Goal: Check status

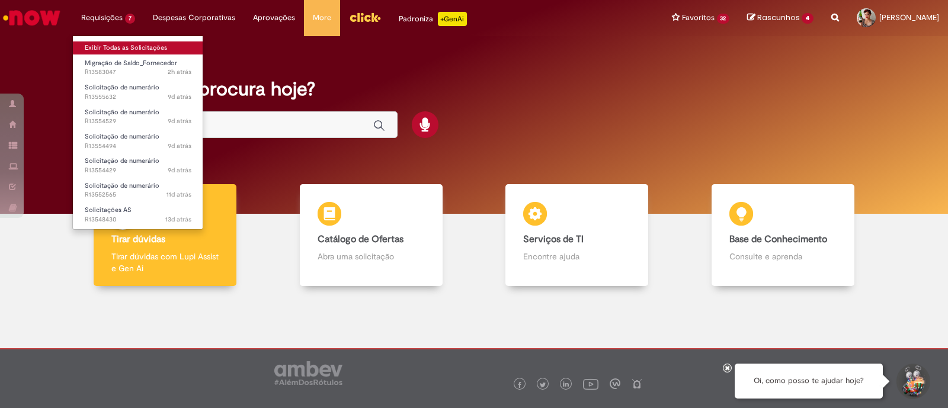
click at [121, 44] on link "Exibir Todas as Solicitações" at bounding box center [138, 47] width 130 height 13
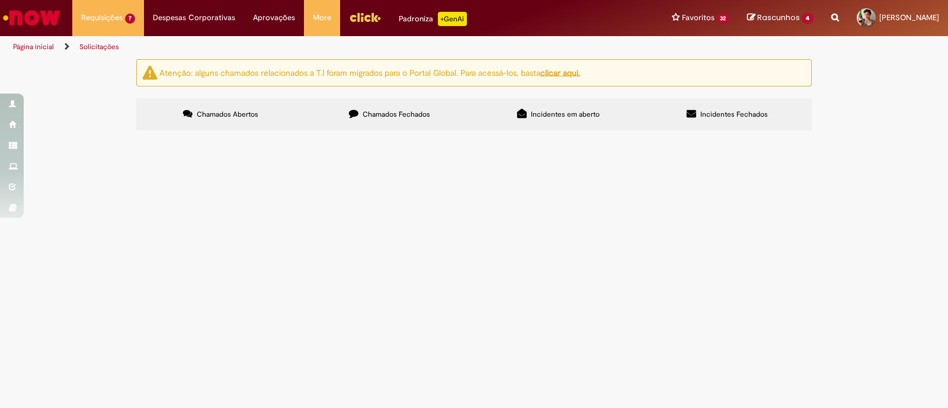
click at [427, 119] on label "Chamados Fechados" at bounding box center [389, 114] width 169 height 32
click at [226, 98] on label "Chamados Abertos" at bounding box center [220, 114] width 169 height 32
click at [0, 0] on td "Olá turma, poderia me ajudar com o lançamento do acordo, por favor?" at bounding box center [0, 0] width 0 height 0
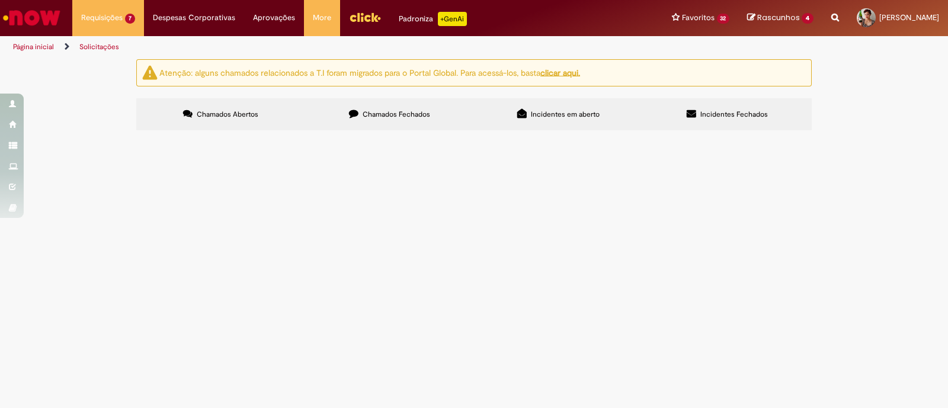
click at [0, 0] on span "Olá turma, poderia me ajudar com o lançamento do acordo, por favor?" at bounding box center [0, 0] width 0 height 0
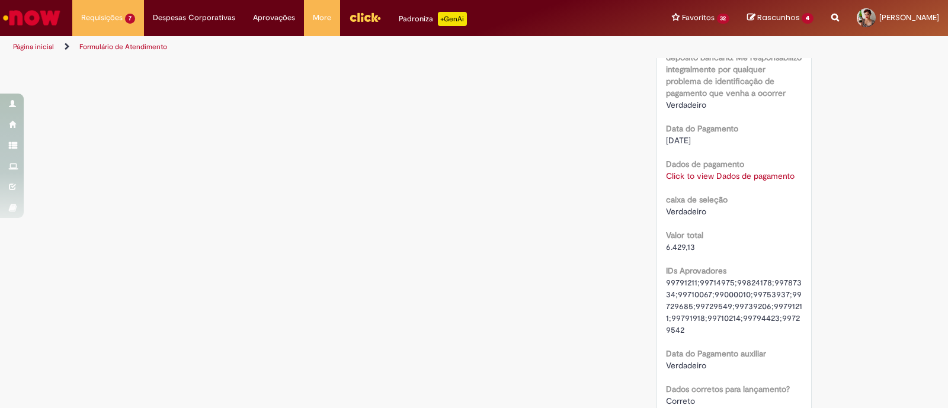
scroll to position [1058, 0]
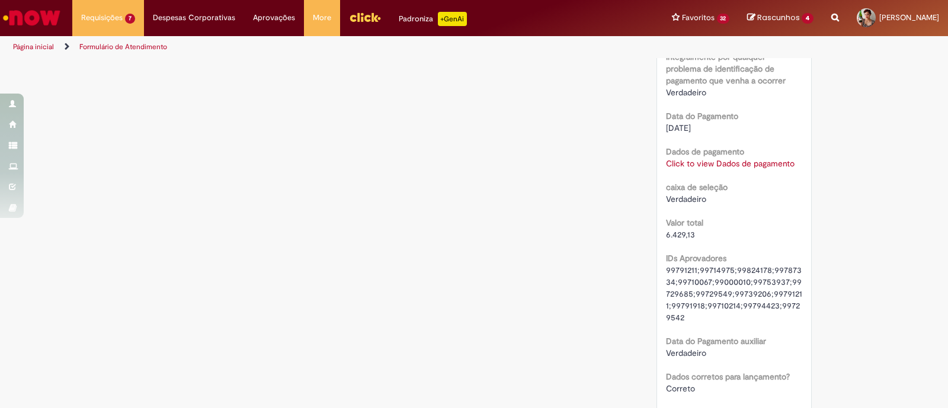
click at [748, 162] on link "Click to view Dados de pagamento" at bounding box center [730, 163] width 129 height 11
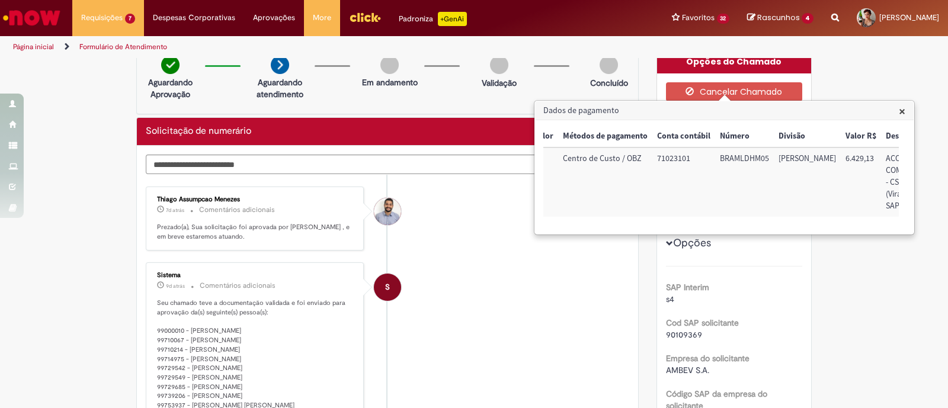
scroll to position [0, 0]
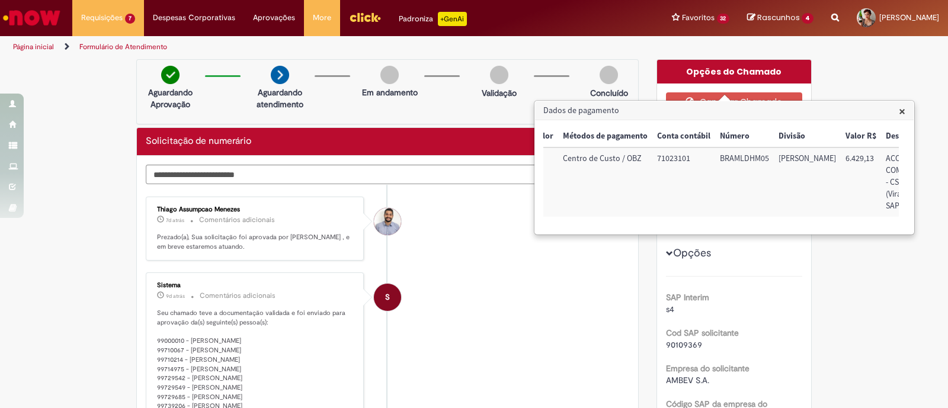
click at [381, 208] on div "Thiago Assumpcao Menezes" at bounding box center [387, 221] width 27 height 27
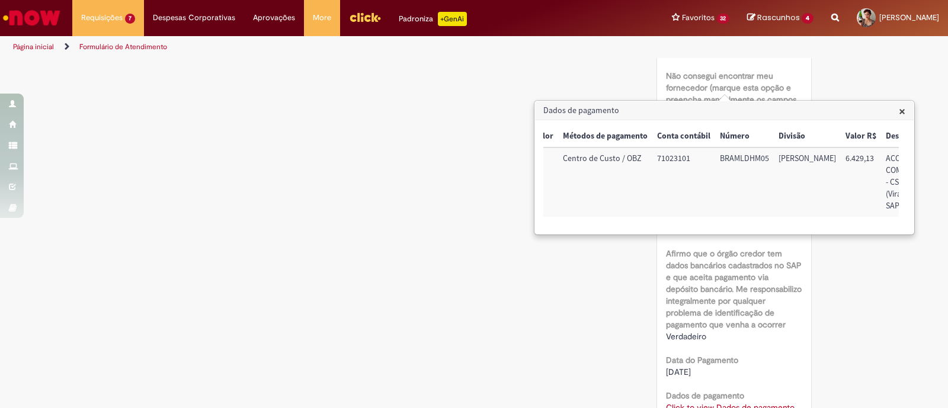
scroll to position [815, 0]
click at [904, 112] on span "×" at bounding box center [902, 111] width 7 height 16
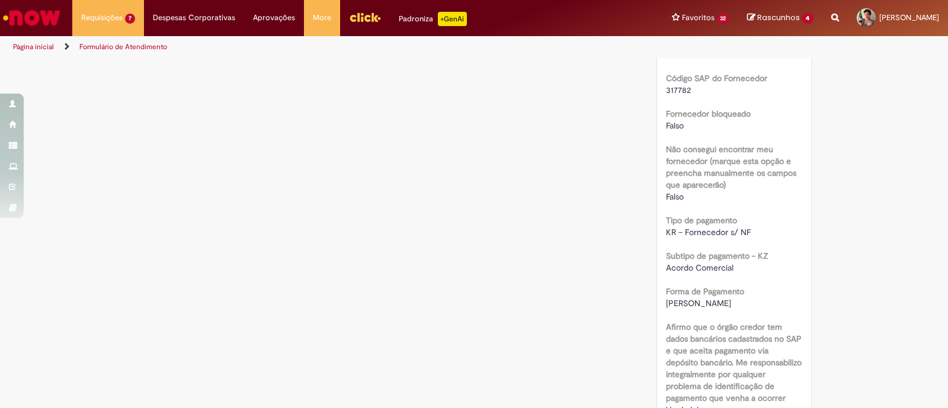
scroll to position [1036, 0]
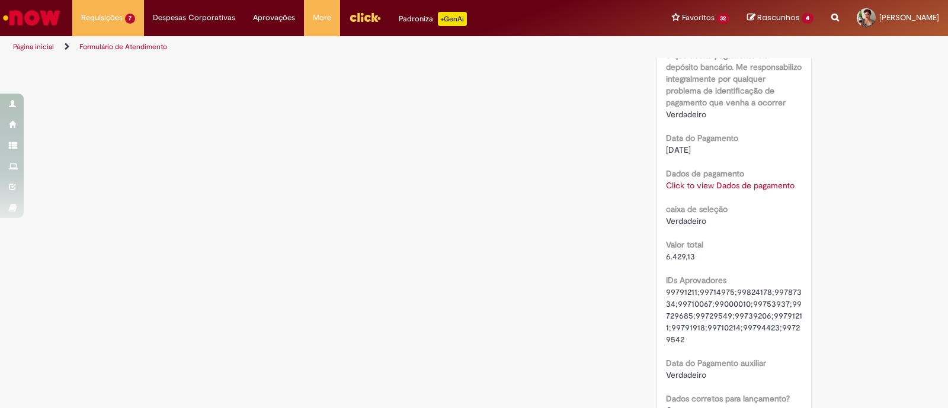
click at [705, 187] on link "Click to view Dados de pagamento" at bounding box center [730, 185] width 129 height 11
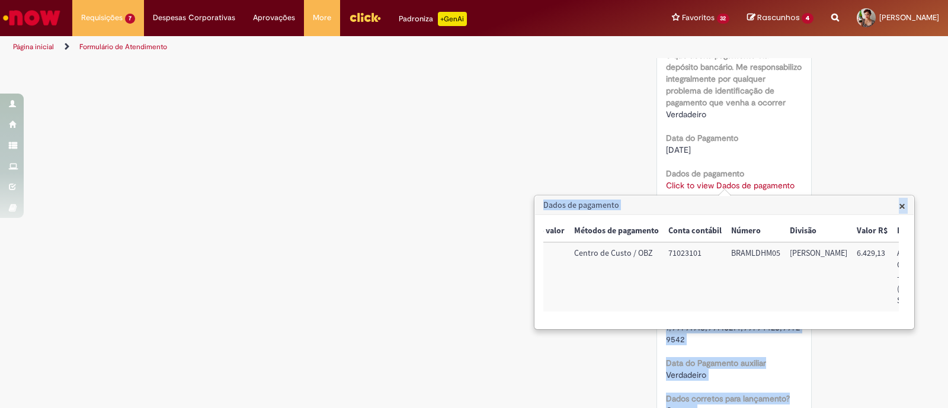
scroll to position [0, 139]
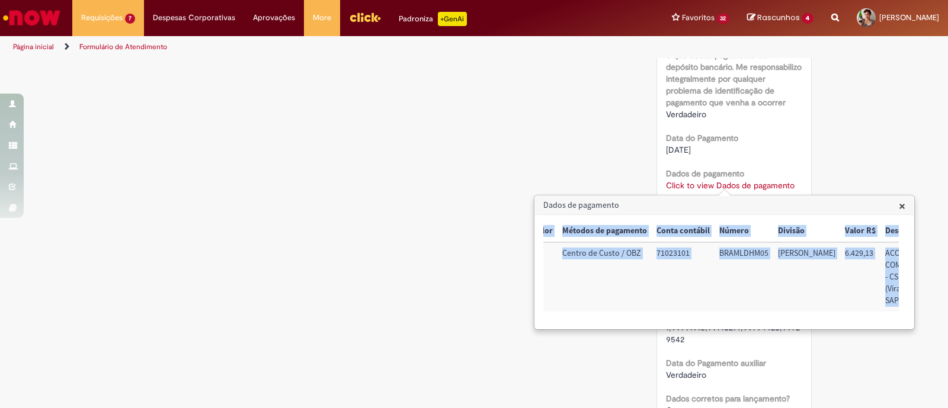
drag, startPoint x: 553, startPoint y: 232, endPoint x: 873, endPoint y: 300, distance: 327.1
click at [873, 300] on table "u_sap_interim_vs_pgto Tipo do valor Métodos de pagamento Conta contábil Número …" at bounding box center [668, 265] width 526 height 91
copy table "_sap_interim_vs_pgto Tipo do valor Métodos de pagamento Conta contábil Número D…"
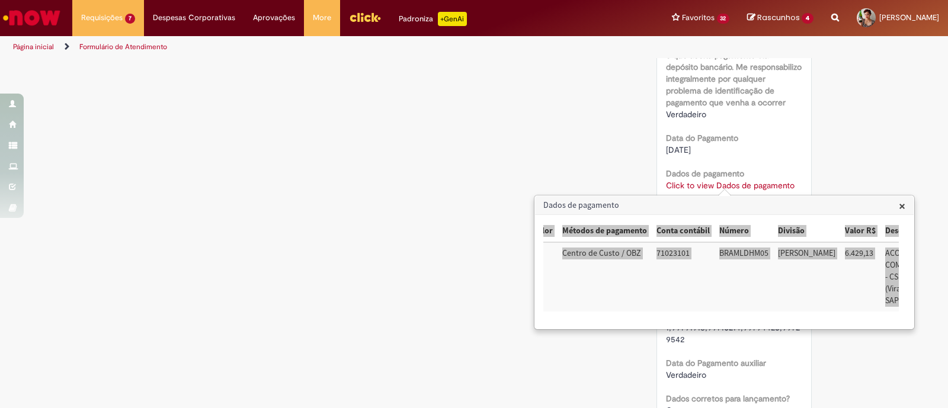
scroll to position [0, 138]
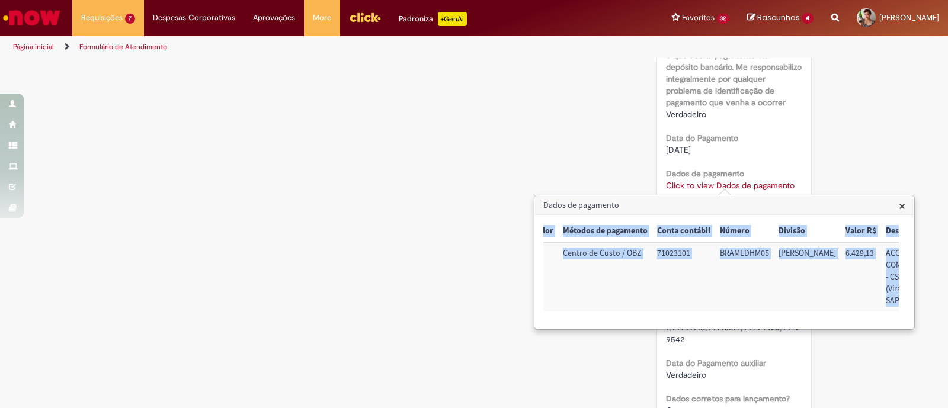
click at [767, 301] on td "BRAMLDHM05" at bounding box center [744, 276] width 59 height 69
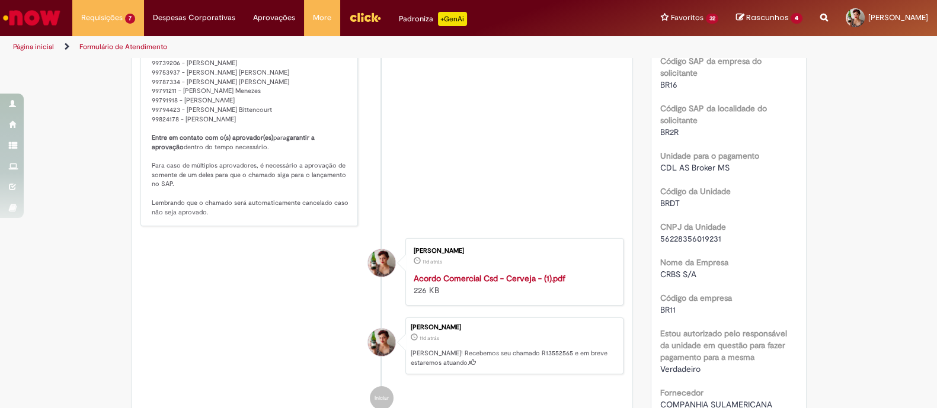
scroll to position [296, 0]
